Goal: Find contact information

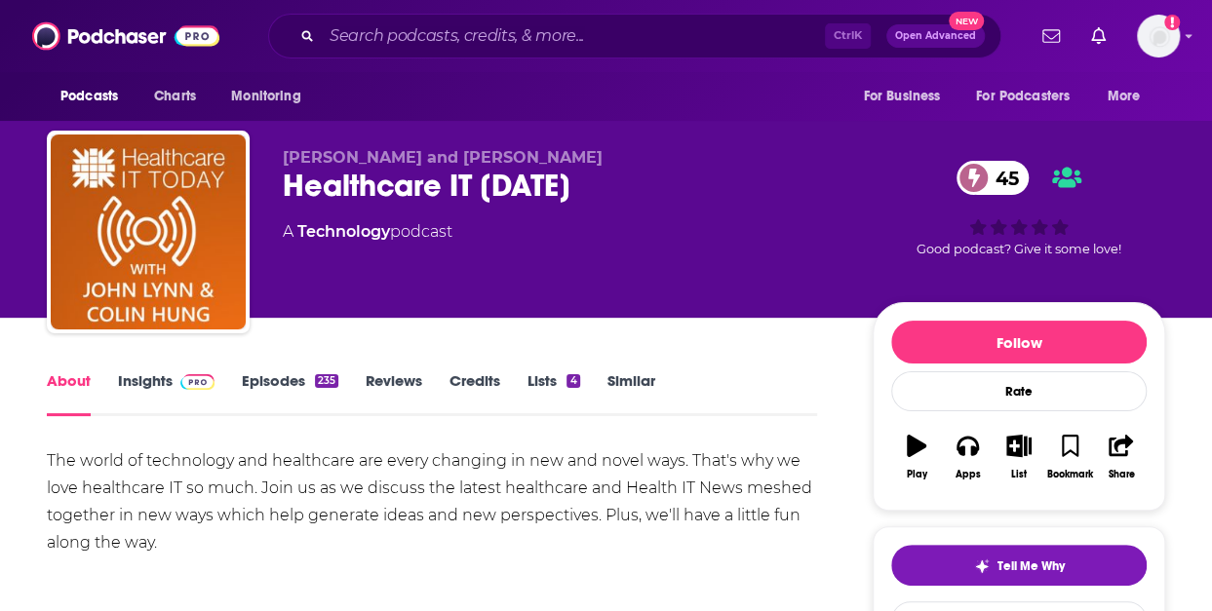
click at [160, 383] on link "Insights" at bounding box center [166, 393] width 97 height 45
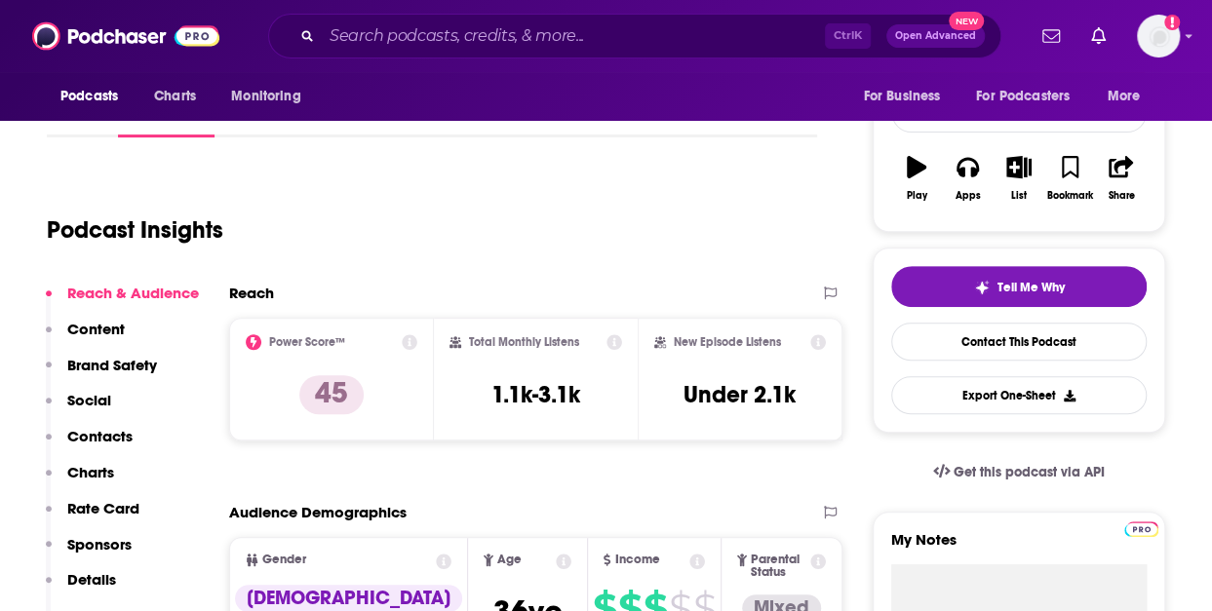
scroll to position [391, 0]
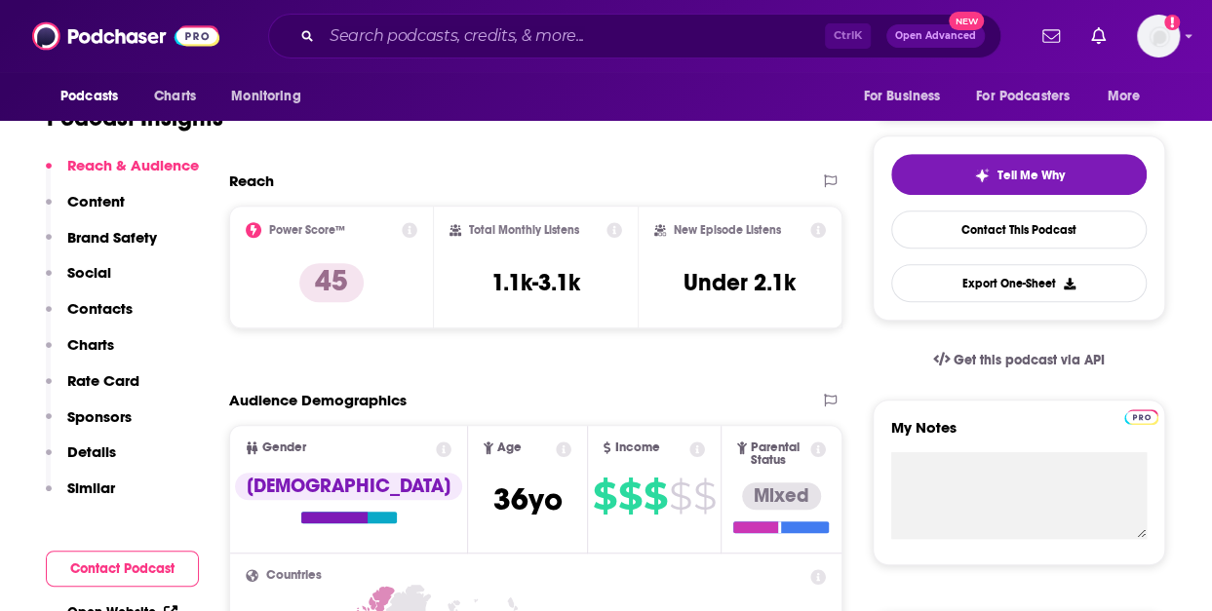
click at [97, 304] on p "Contacts" at bounding box center [99, 308] width 65 height 19
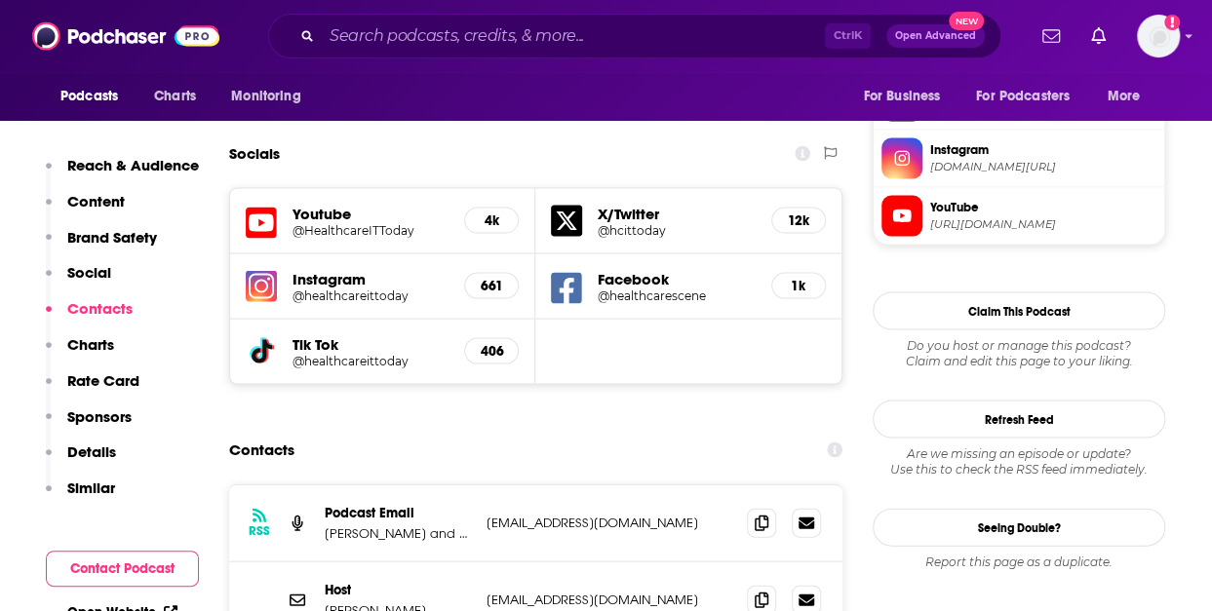
scroll to position [1898, 0]
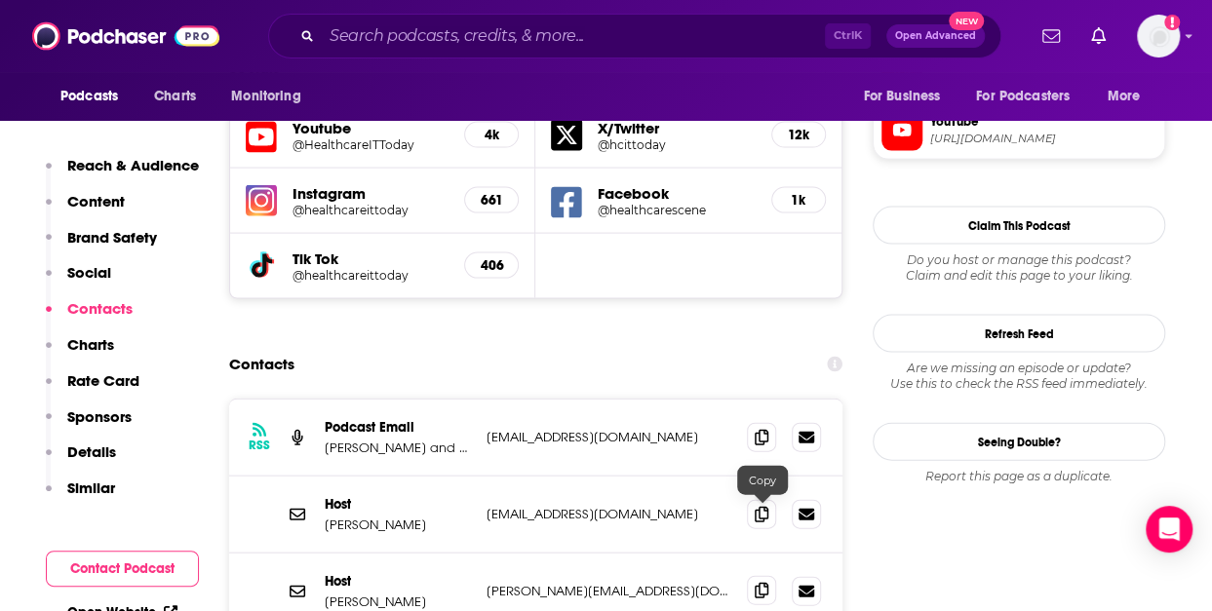
click at [764, 583] on icon at bounding box center [762, 591] width 14 height 16
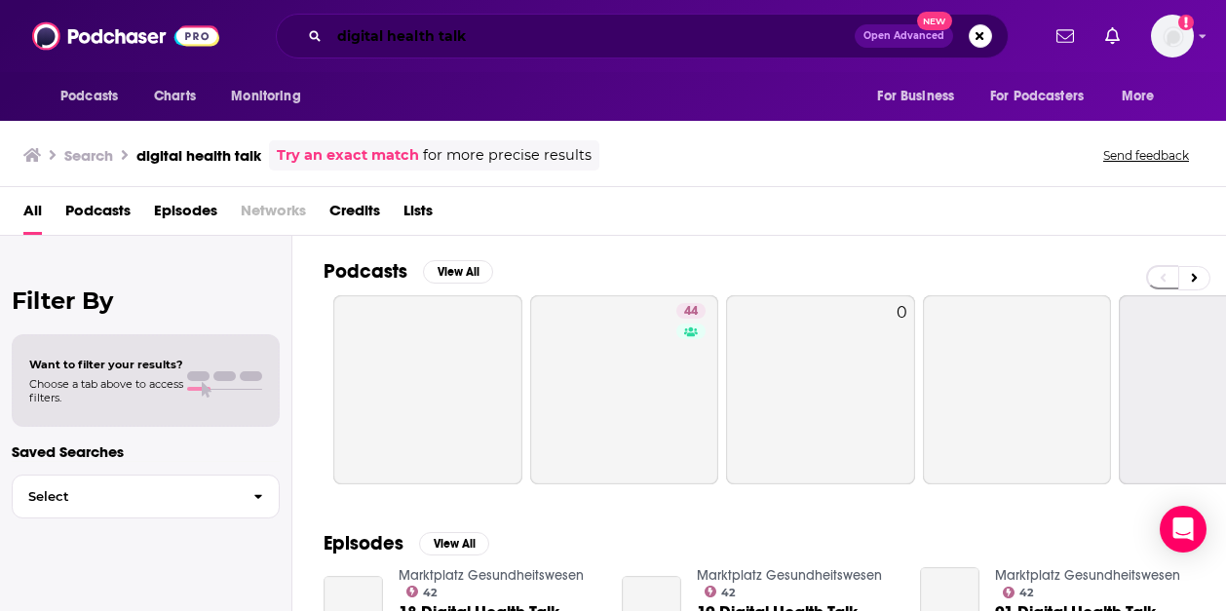
click at [379, 25] on input "digital health talk" at bounding box center [591, 35] width 525 height 31
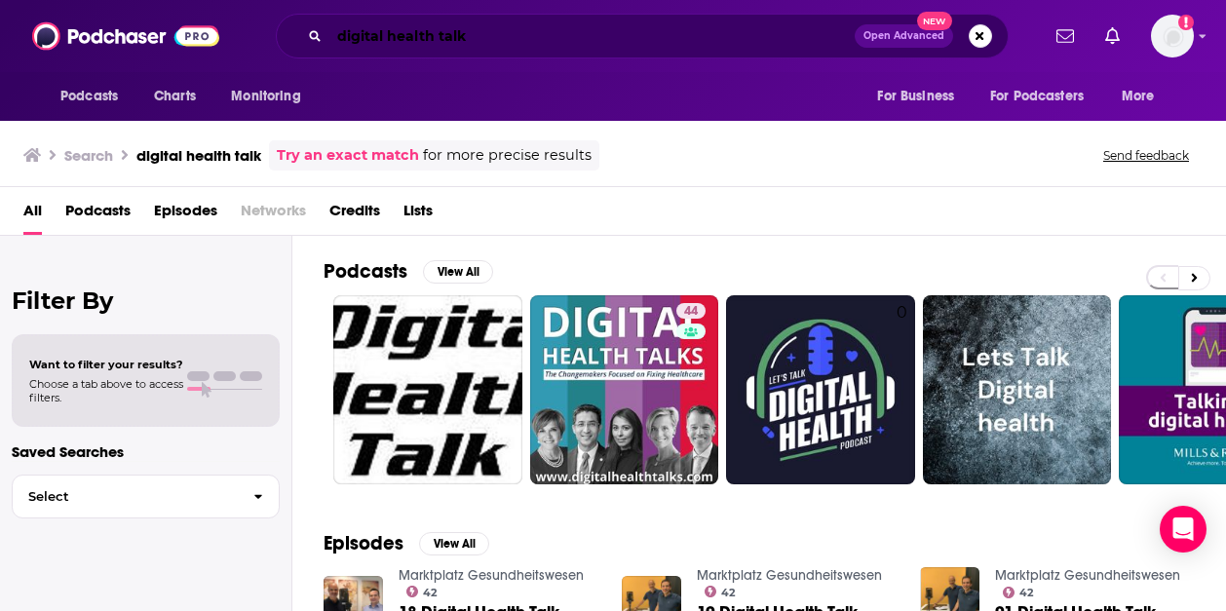
click at [457, 34] on input "digital health talk" at bounding box center [591, 35] width 525 height 31
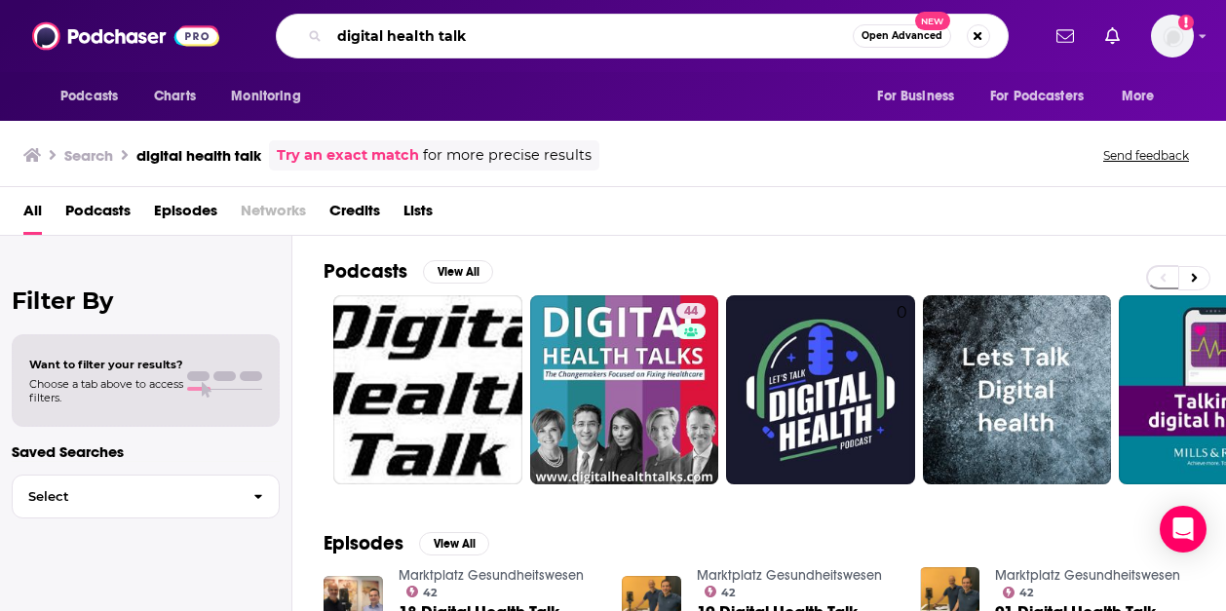
click at [457, 34] on input "digital health talk" at bounding box center [590, 35] width 523 height 31
type input "digital health heavyweights"
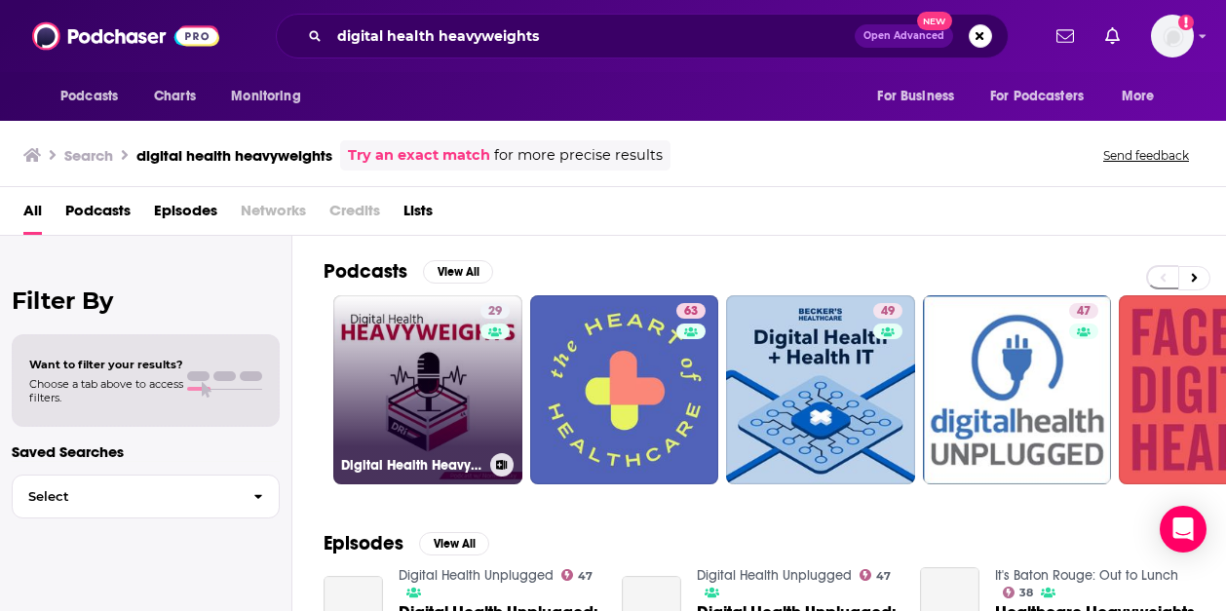
click at [388, 422] on link "29 Digital Health Heavyweights" at bounding box center [427, 389] width 189 height 189
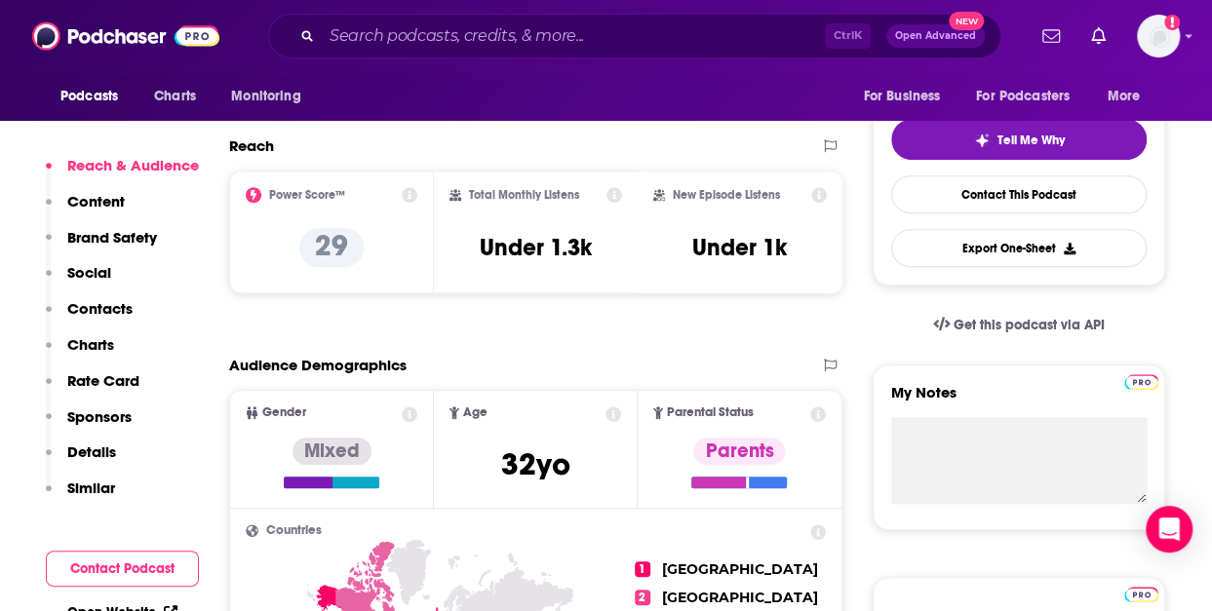
scroll to position [429, 0]
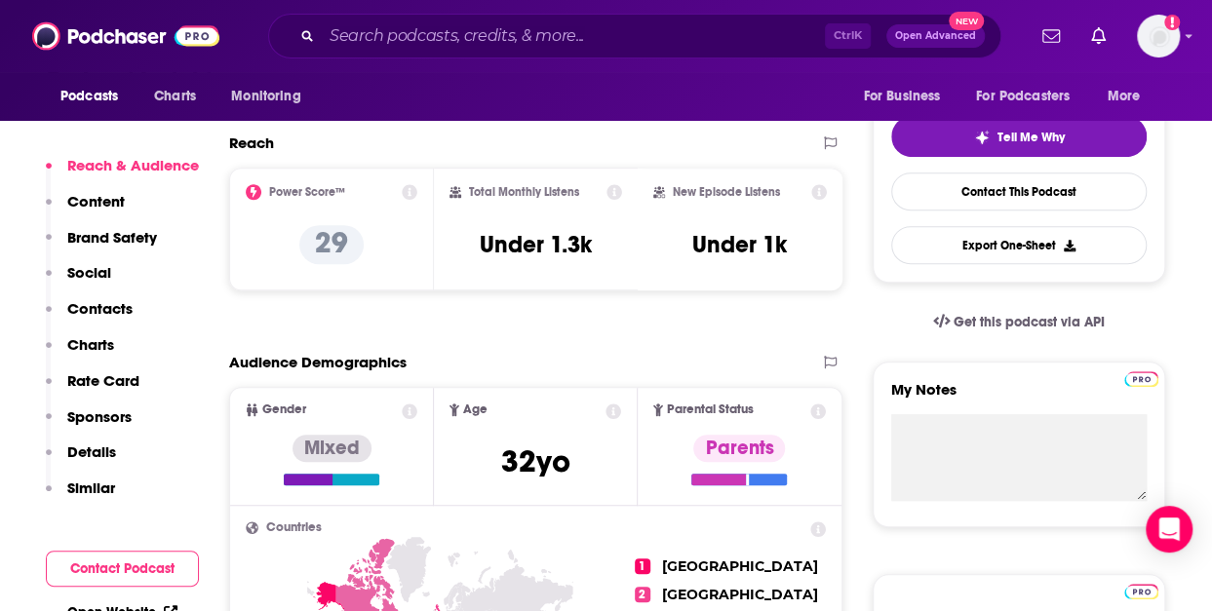
click at [86, 310] on p "Contacts" at bounding box center [99, 308] width 65 height 19
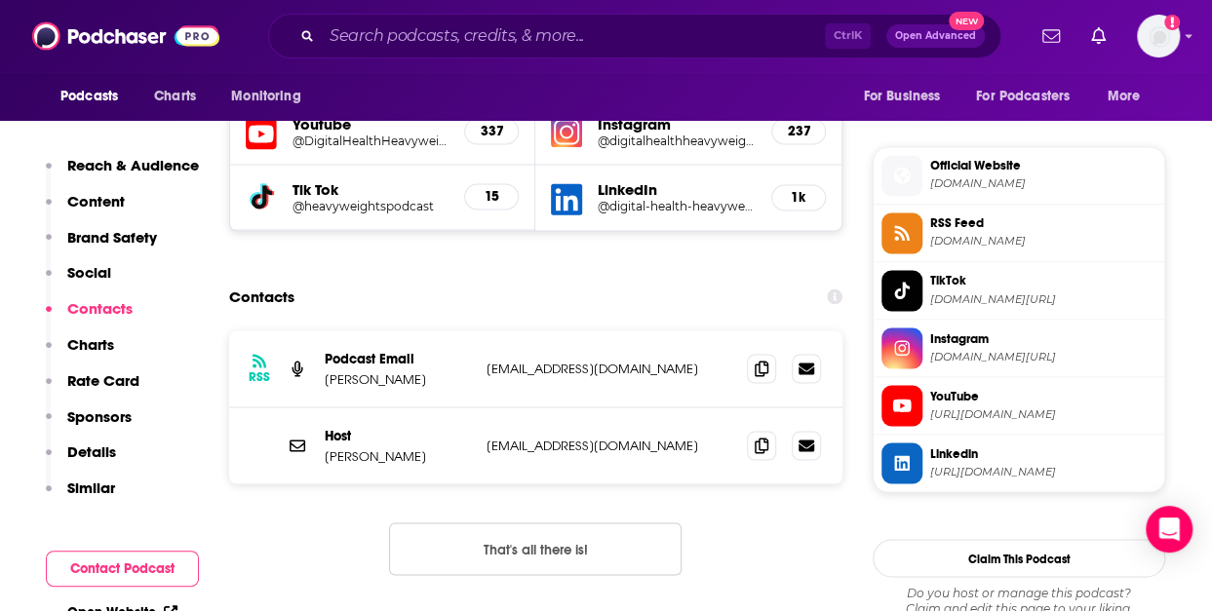
scroll to position [1537, 0]
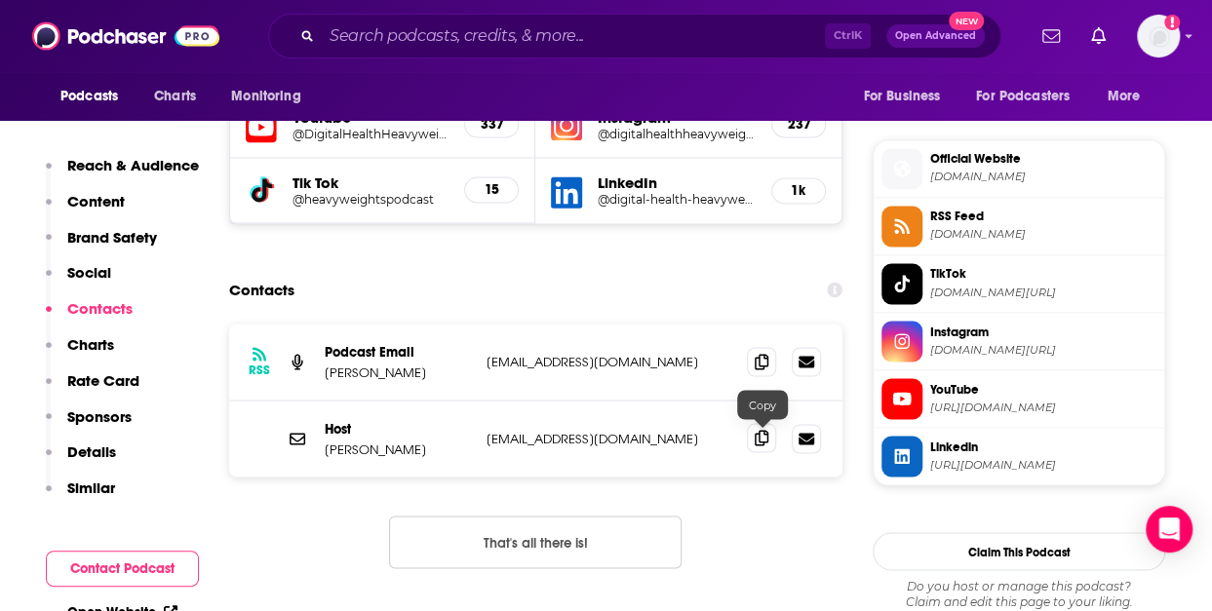
click at [756, 433] on icon at bounding box center [762, 438] width 14 height 16
click at [766, 364] on icon at bounding box center [762, 361] width 14 height 16
click at [758, 440] on icon at bounding box center [762, 438] width 14 height 16
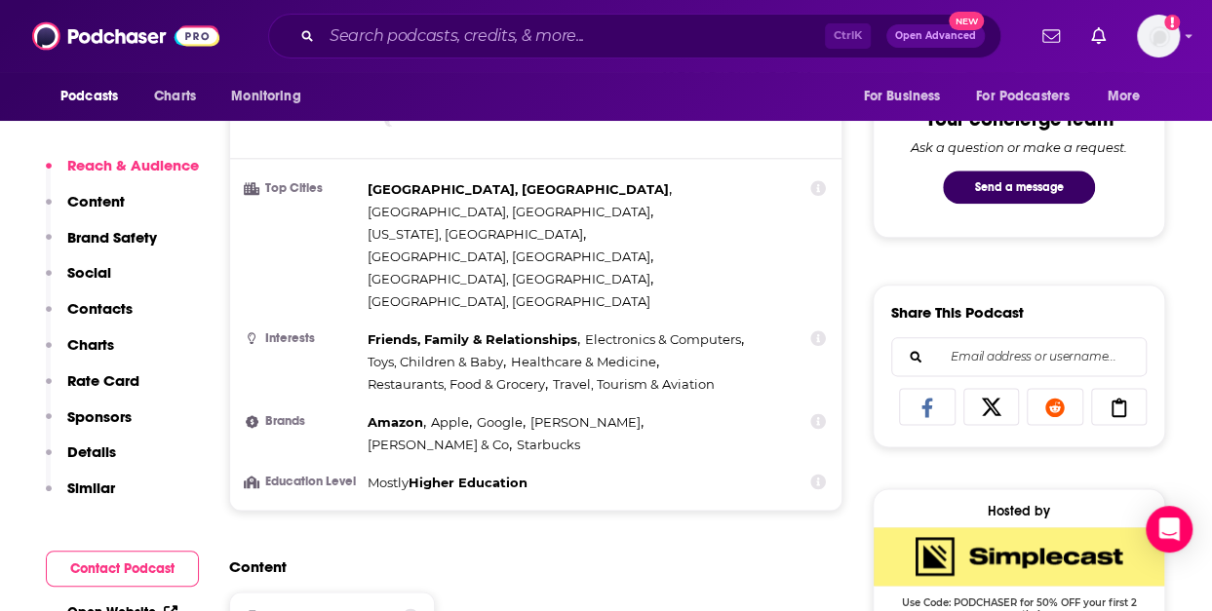
scroll to position [1011, 0]
